Goal: Task Accomplishment & Management: Manage account settings

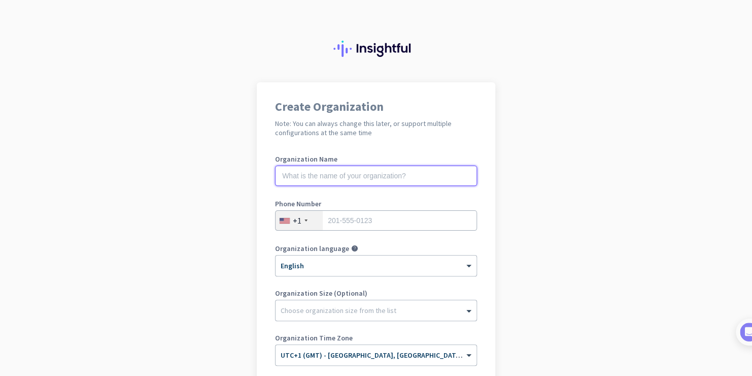
click at [350, 176] on input "text" at bounding box center [376, 175] width 202 height 20
type input "BlckBx Ltd"
click at [305, 221] on div at bounding box center [306, 220] width 3 height 2
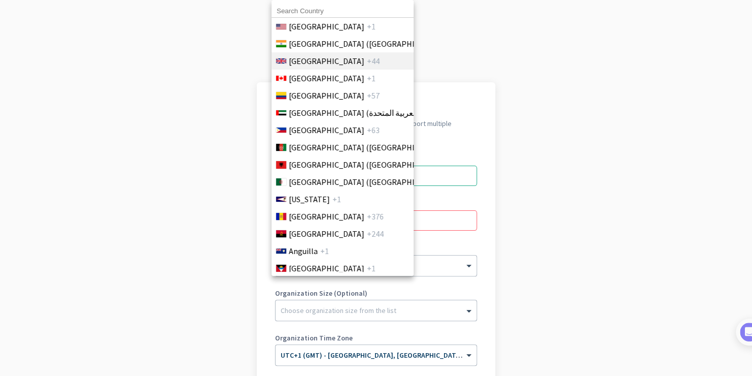
click at [310, 57] on span "[GEOGRAPHIC_DATA]" at bounding box center [327, 61] width 76 height 12
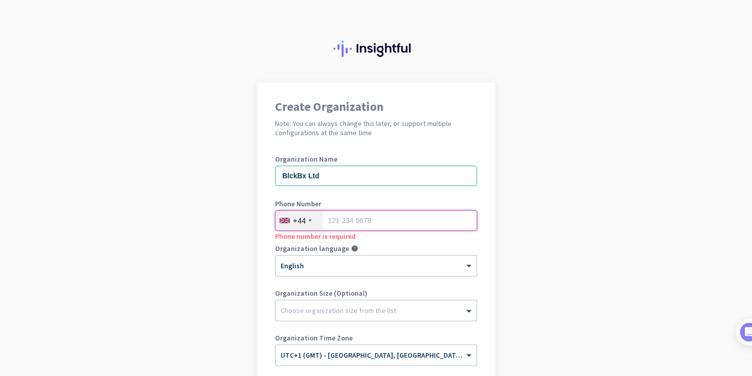
click at [367, 219] on input "tel" at bounding box center [376, 220] width 202 height 20
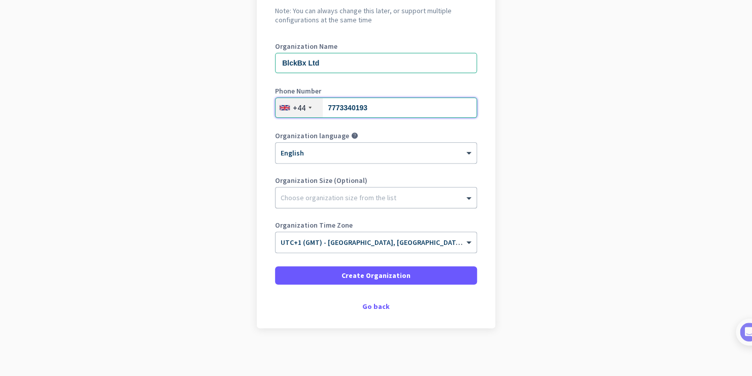
scroll to position [116, 0]
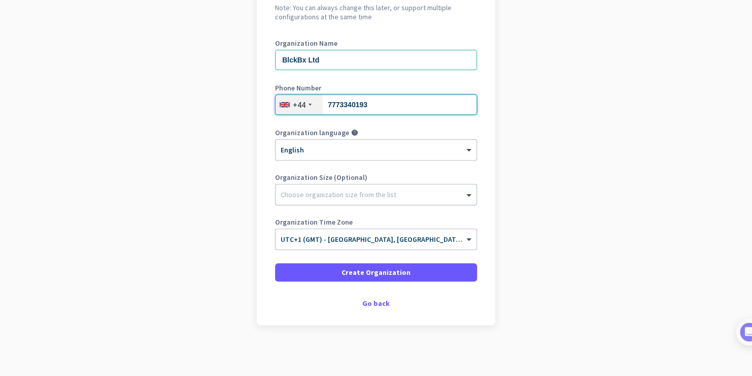
type input "7773340193"
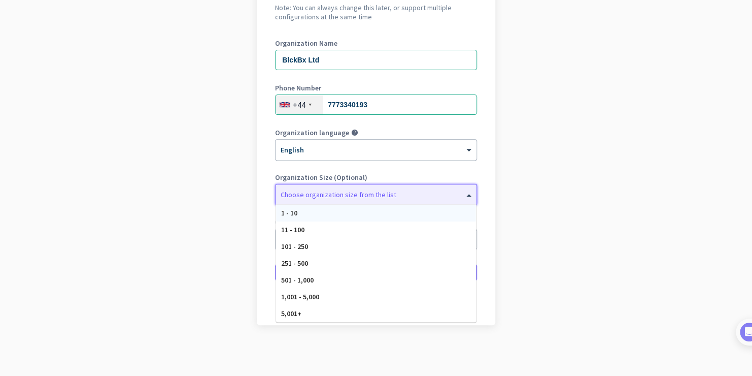
click at [340, 190] on div at bounding box center [376, 192] width 201 height 10
click at [291, 228] on span "11 - 100" at bounding box center [292, 229] width 23 height 9
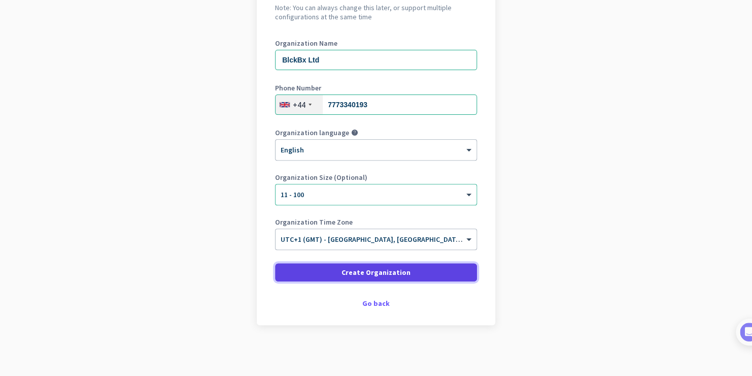
click at [333, 272] on span at bounding box center [376, 272] width 202 height 24
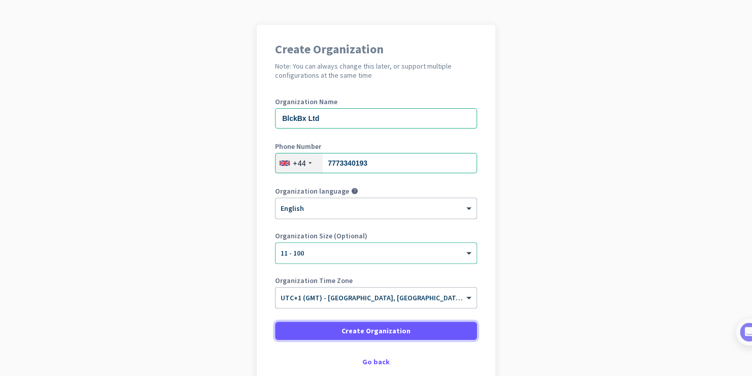
scroll to position [0, 0]
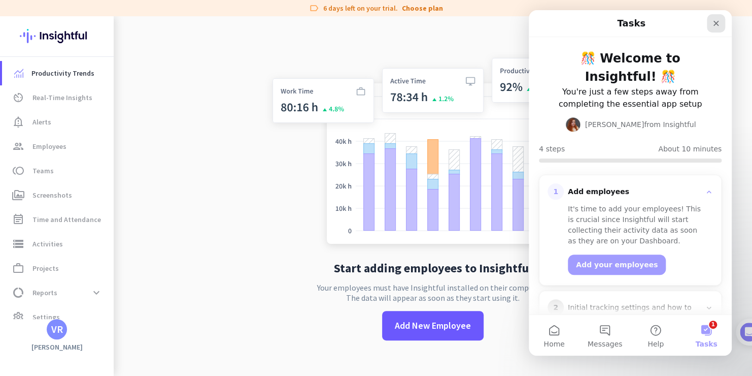
click at [718, 25] on icon "Close" at bounding box center [717, 24] width 6 height 6
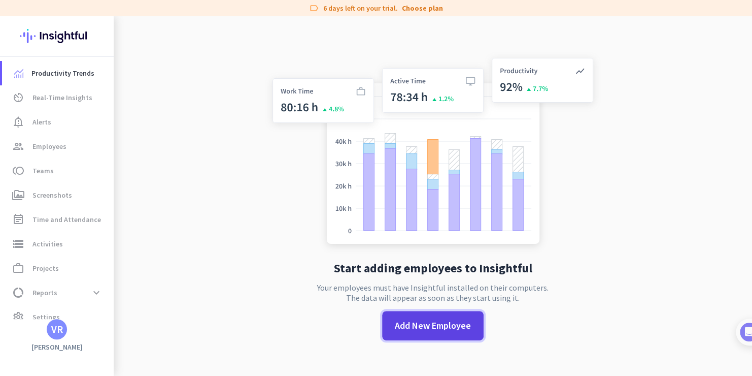
click at [435, 330] on span "Add New Employee" at bounding box center [433, 325] width 76 height 13
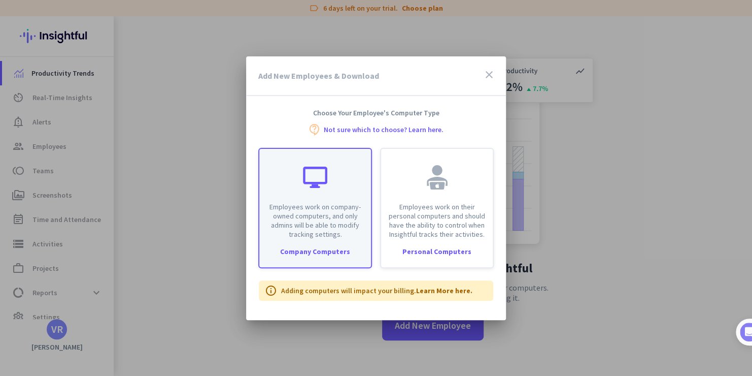
click at [314, 215] on p "Employees work on company-owned computers, and only admins will be able to modi…" at bounding box center [314, 220] width 99 height 37
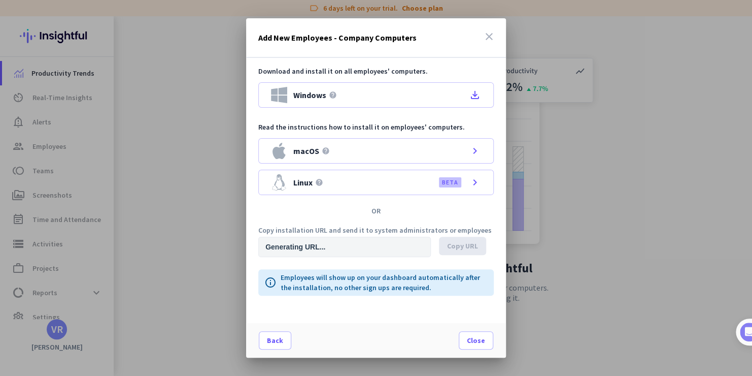
type input "[URL][DOMAIN_NAME]"
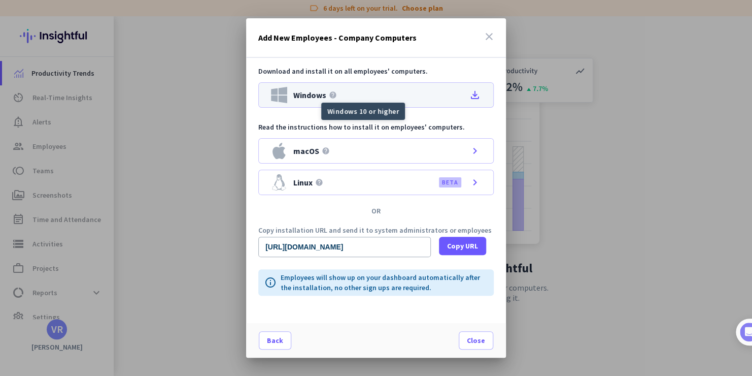
click at [329, 95] on icon "help" at bounding box center [333, 95] width 8 height 8
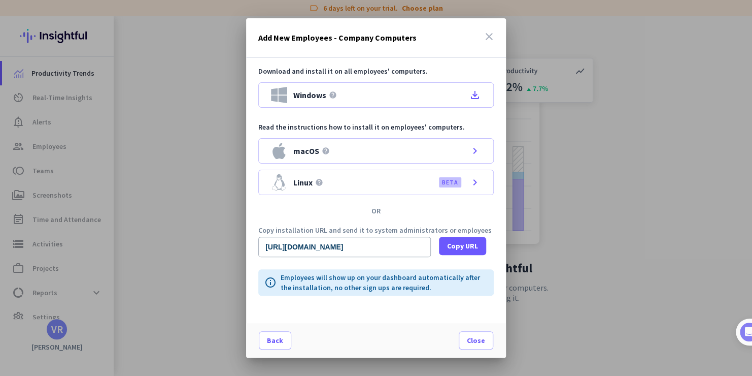
click at [727, 55] on div at bounding box center [376, 188] width 752 height 376
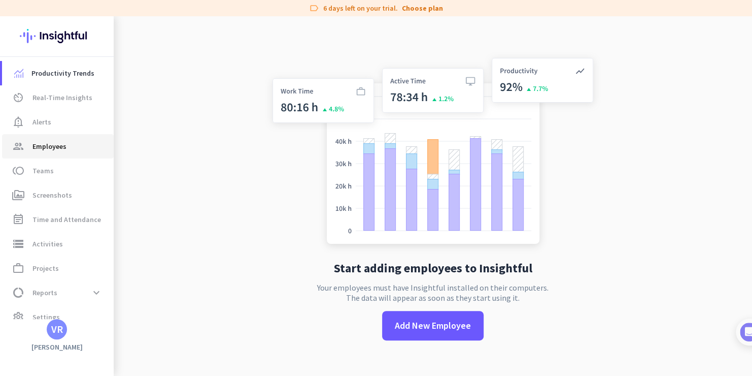
click at [35, 146] on span "Employees" at bounding box center [49, 146] width 34 height 12
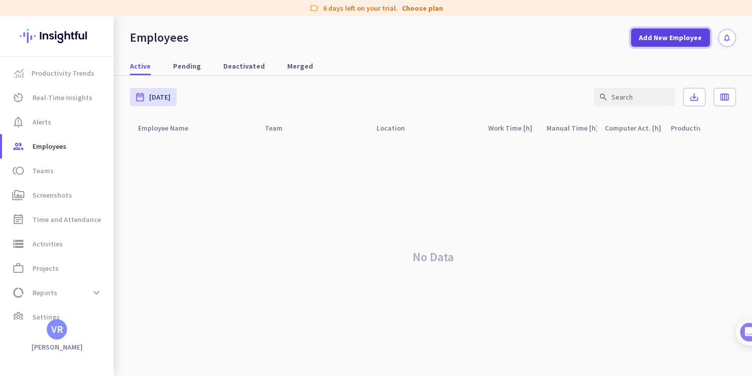
click at [674, 44] on span at bounding box center [670, 37] width 79 height 24
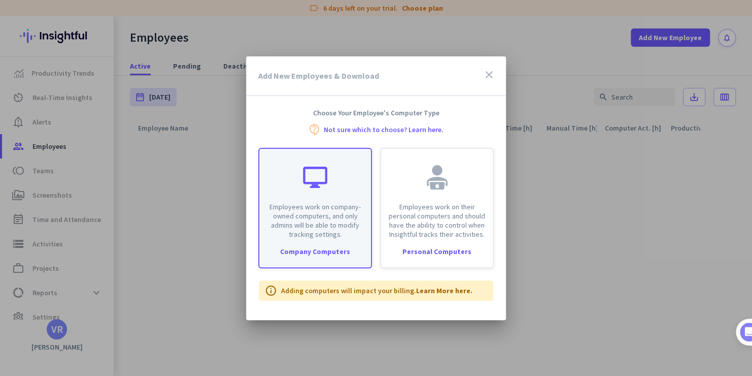
click at [341, 206] on p "Employees work on company-owned computers, and only admins will be able to modi…" at bounding box center [314, 220] width 99 height 37
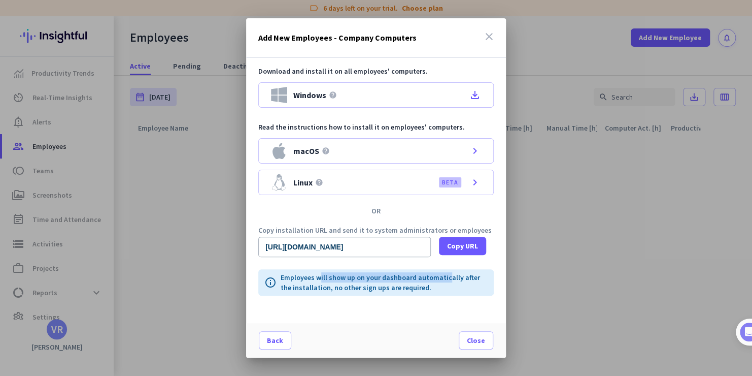
drag, startPoint x: 319, startPoint y: 279, endPoint x: 446, endPoint y: 274, distance: 127.0
click at [446, 274] on p "Employees will show up on your dashboard automatically after the installation, …" at bounding box center [384, 282] width 207 height 20
click at [327, 282] on p "Employees will show up on your dashboard automatically after the installation, …" at bounding box center [384, 282] width 207 height 20
click at [402, 295] on div "Download and install it on all employees' computers. Windows help file_download…" at bounding box center [376, 190] width 260 height 265
click at [474, 248] on span "Copy URL" at bounding box center [462, 246] width 31 height 10
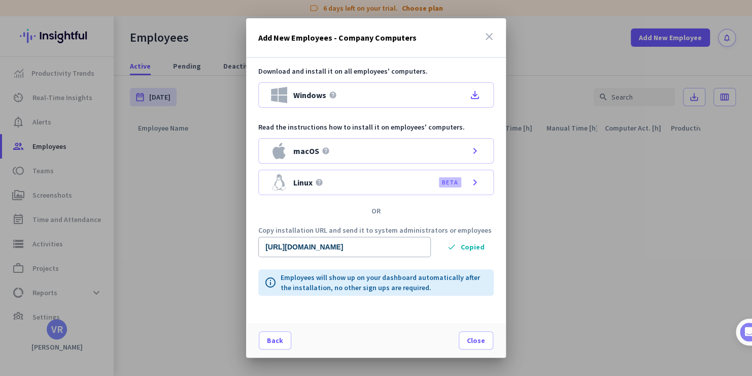
click at [492, 39] on icon "close" at bounding box center [489, 36] width 12 height 12
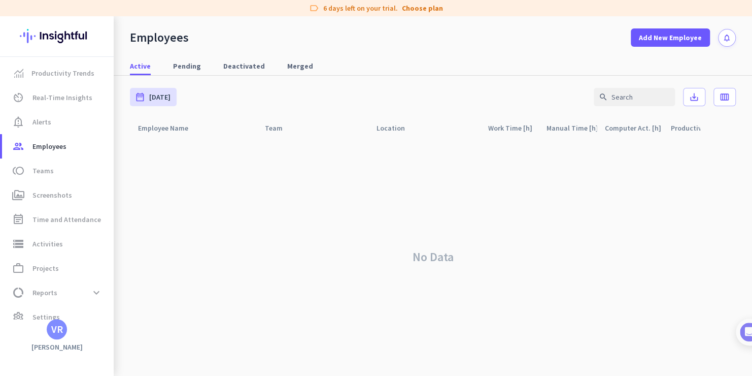
click at [538, 296] on div "No Data" at bounding box center [433, 257] width 606 height 238
click at [31, 314] on span "settings Settings" at bounding box center [57, 317] width 95 height 12
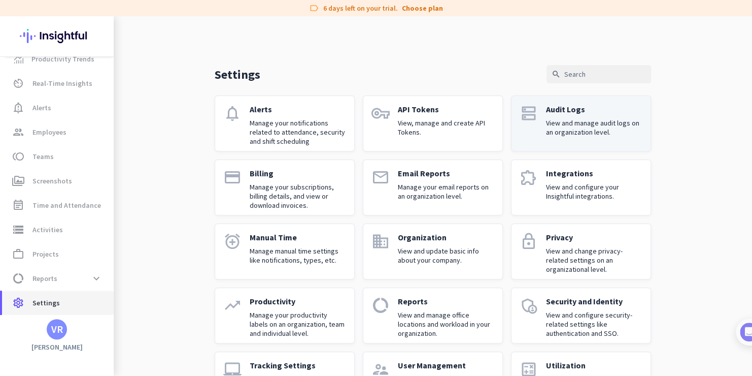
scroll to position [48, 0]
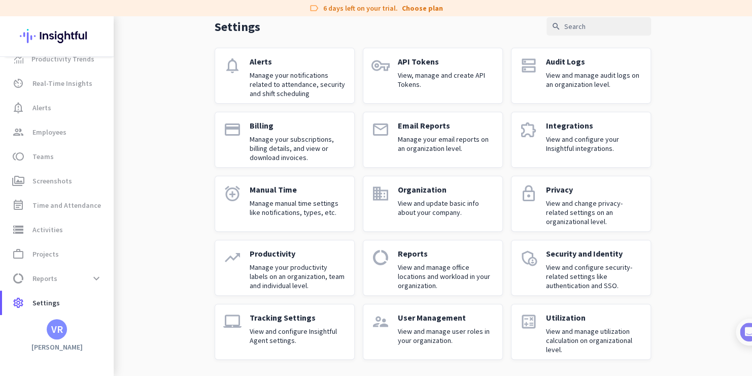
click at [444, 331] on p "View and manage user roles in your organization." at bounding box center [446, 335] width 96 height 18
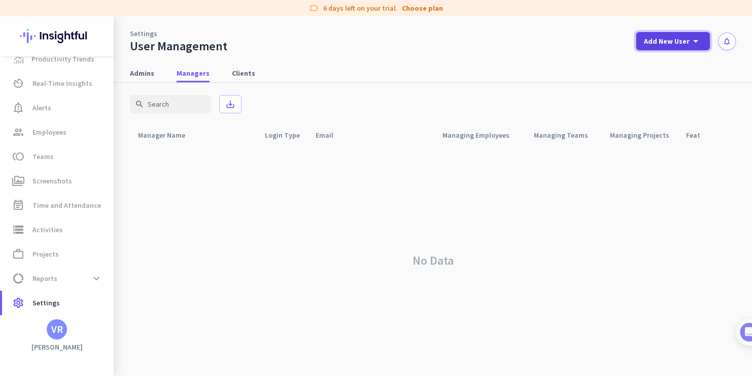
click at [684, 42] on span "Add New User" at bounding box center [667, 41] width 46 height 10
click at [666, 67] on div "Admin" at bounding box center [672, 63] width 23 height 10
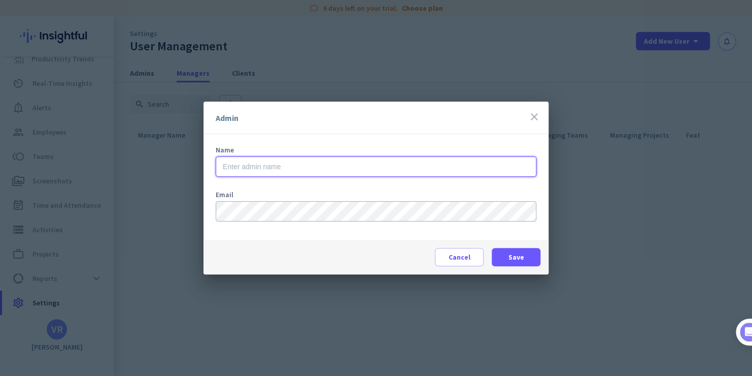
click at [258, 165] on input "text" at bounding box center [376, 166] width 321 height 20
type input "[PERSON_NAME]"
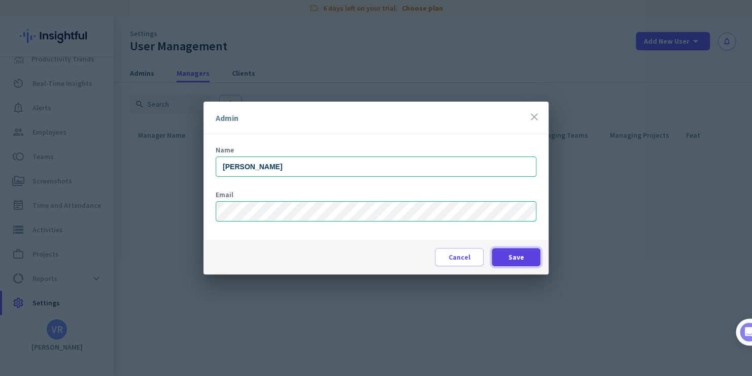
click at [525, 256] on span at bounding box center [516, 257] width 49 height 24
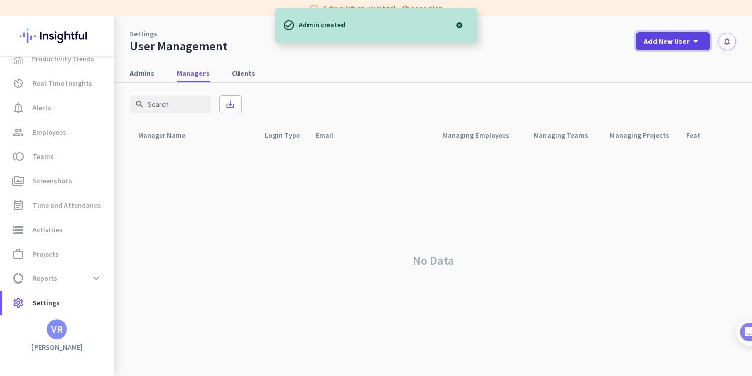
click at [690, 45] on icon "arrow_drop_down" at bounding box center [696, 41] width 12 height 12
click at [668, 64] on div "Admin" at bounding box center [672, 63] width 23 height 10
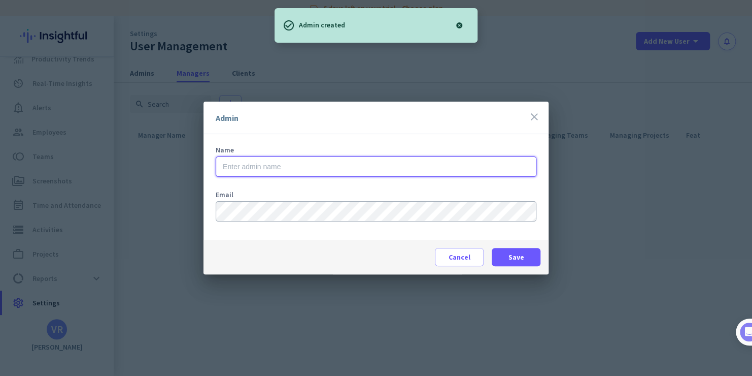
click at [260, 166] on input "text" at bounding box center [376, 166] width 321 height 20
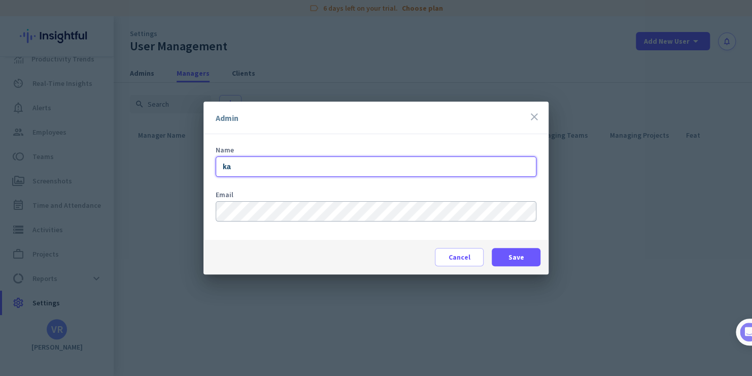
type input "k"
type input "[PERSON_NAME]"
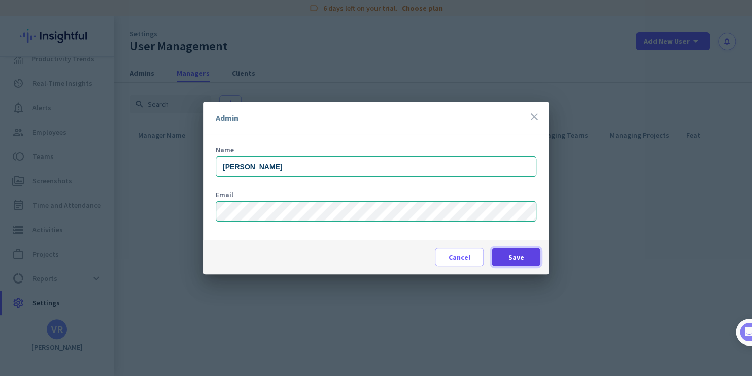
click at [530, 258] on span at bounding box center [516, 257] width 49 height 24
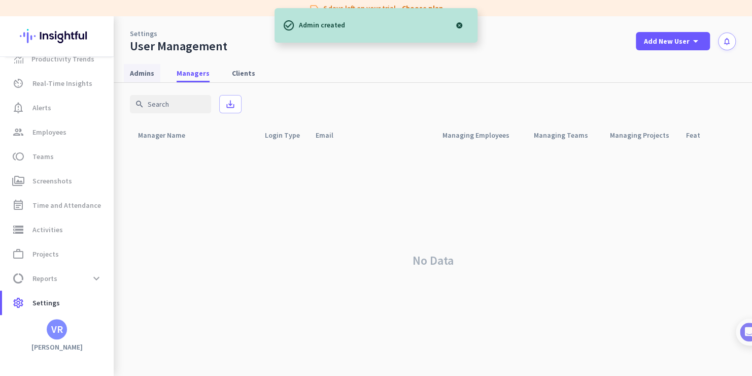
click at [133, 75] on span "Admins" at bounding box center [142, 73] width 24 height 10
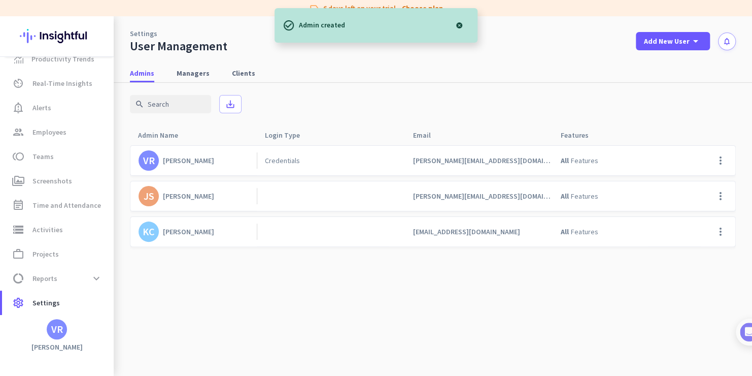
click at [462, 27] on div at bounding box center [459, 25] width 20 height 20
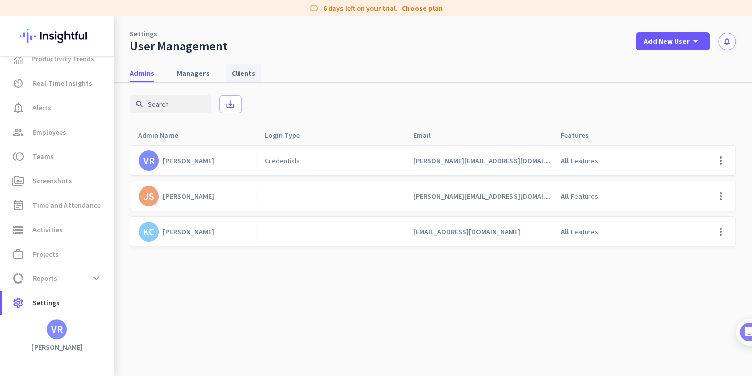
click at [244, 71] on span "Clients" at bounding box center [243, 73] width 23 height 10
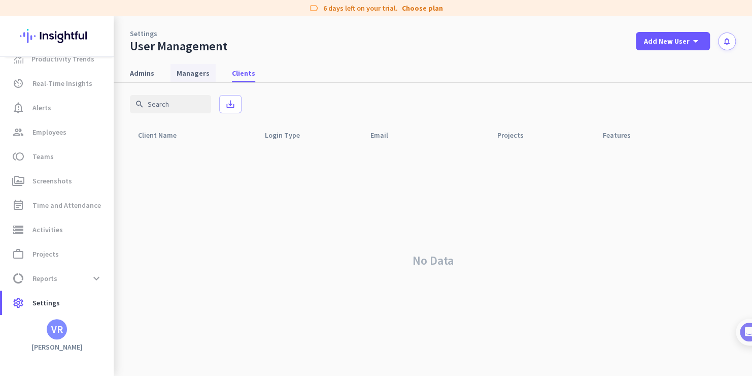
click at [189, 74] on span "Managers" at bounding box center [193, 73] width 33 height 10
click at [236, 75] on span "Clients" at bounding box center [243, 73] width 23 height 10
click at [148, 74] on span "Admins" at bounding box center [142, 73] width 24 height 10
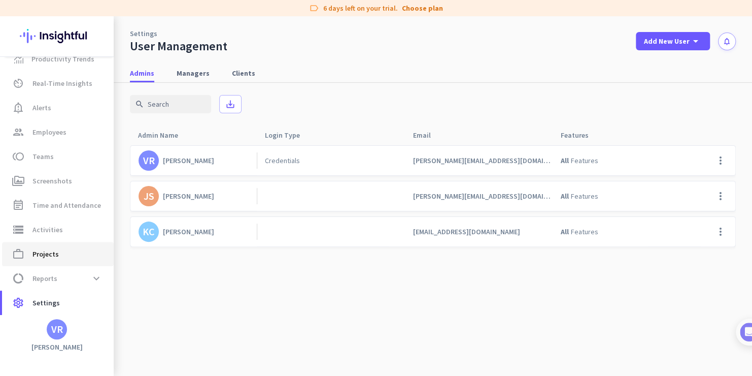
click at [42, 257] on span "Projects" at bounding box center [45, 254] width 26 height 12
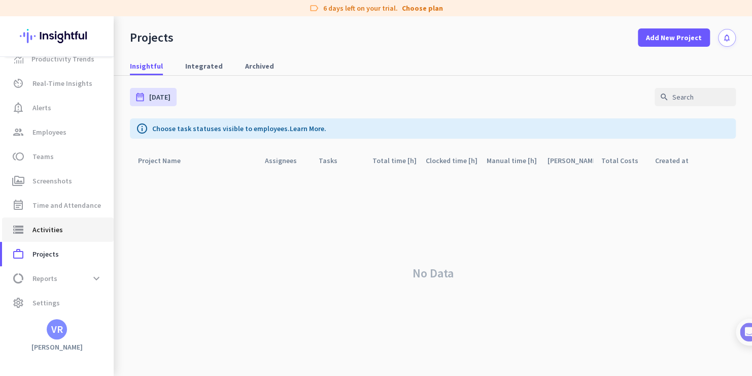
click at [42, 229] on span "Activities" at bounding box center [47, 229] width 30 height 12
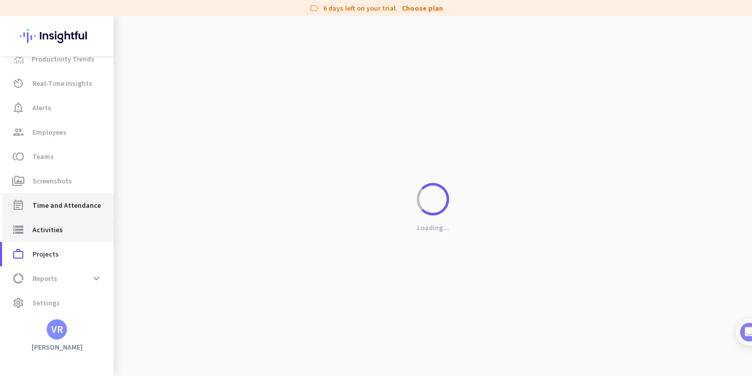
type input "[DATE]"
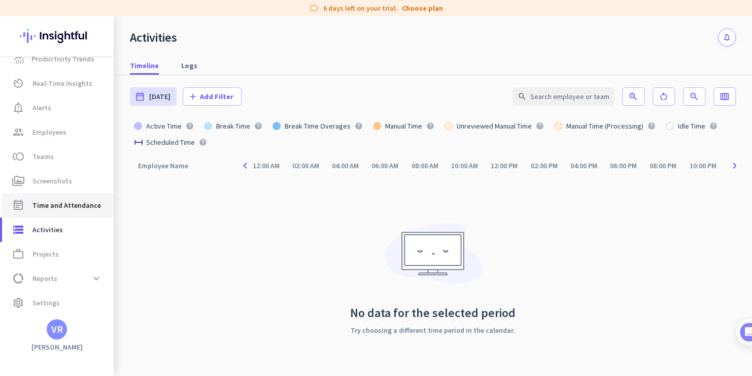
click at [48, 204] on span "Time and Attendance" at bounding box center [66, 205] width 69 height 12
type input "[DATE] - [DATE]"
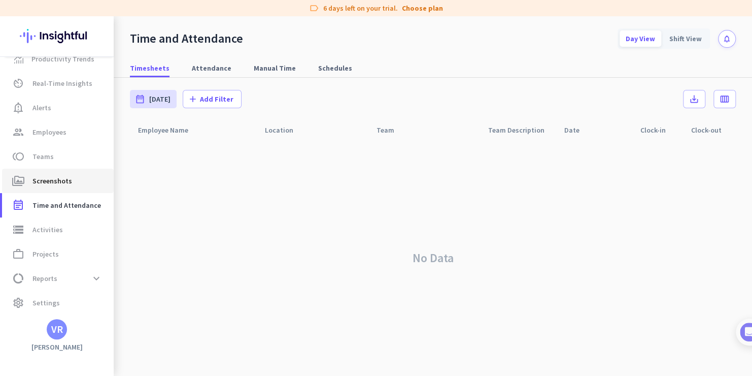
click at [48, 188] on link "perm_media Screenshots" at bounding box center [58, 181] width 112 height 24
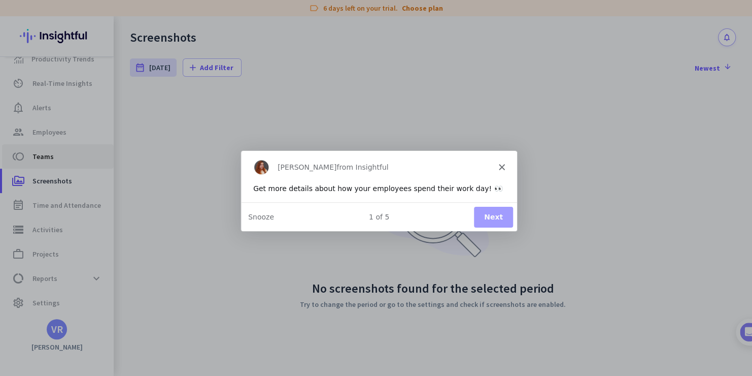
click at [47, 154] on div "Product tour overlay" at bounding box center [376, 188] width 752 height 376
click at [492, 157] on div "[PERSON_NAME] from Insightful" at bounding box center [379, 166] width 276 height 32
click at [502, 166] on polygon "Close" at bounding box center [501, 166] width 6 height 6
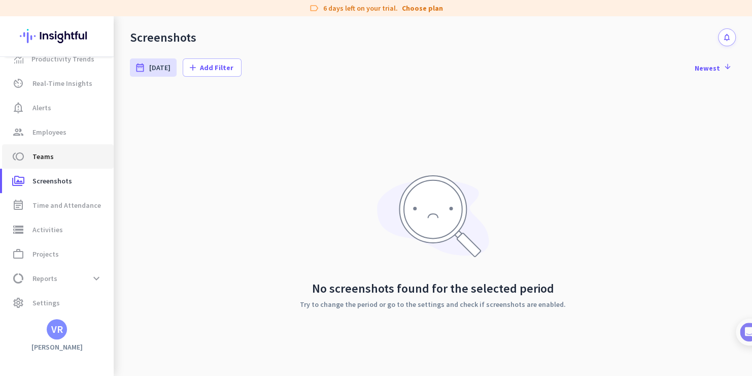
click at [46, 149] on link "toll Teams" at bounding box center [58, 156] width 112 height 24
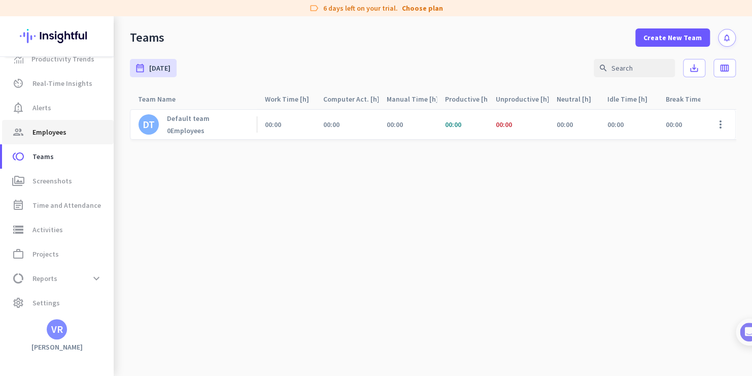
click at [51, 132] on span "Employees" at bounding box center [49, 132] width 34 height 12
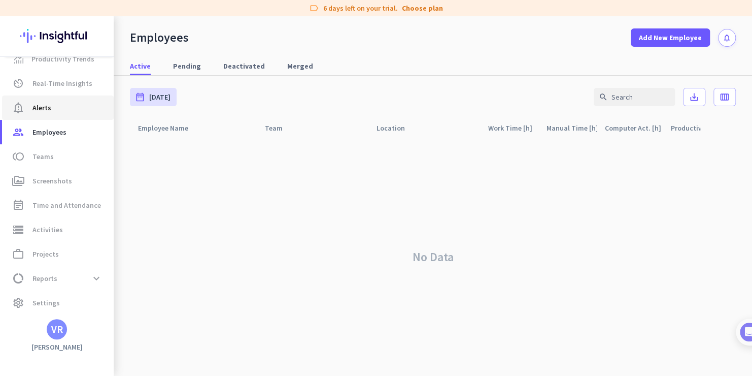
click at [30, 102] on span "notification_important Alerts" at bounding box center [57, 108] width 95 height 12
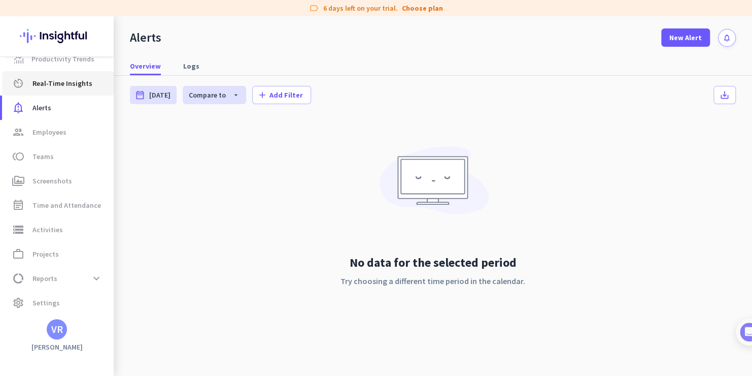
click at [65, 85] on span "Real-Time Insights" at bounding box center [62, 83] width 60 height 12
